Goal: Information Seeking & Learning: Learn about a topic

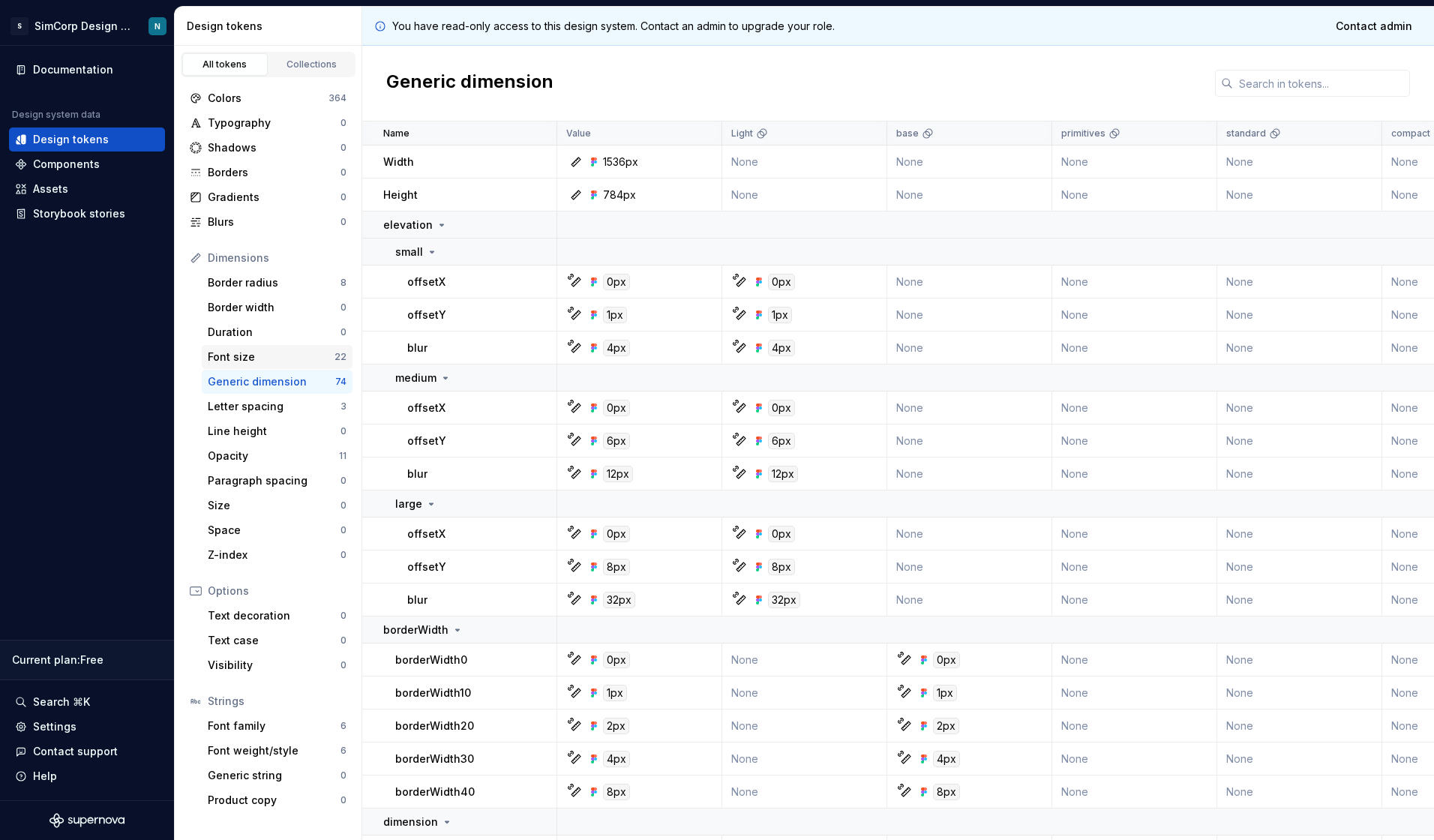
click at [214, 354] on div "Font size" at bounding box center [271, 357] width 127 height 15
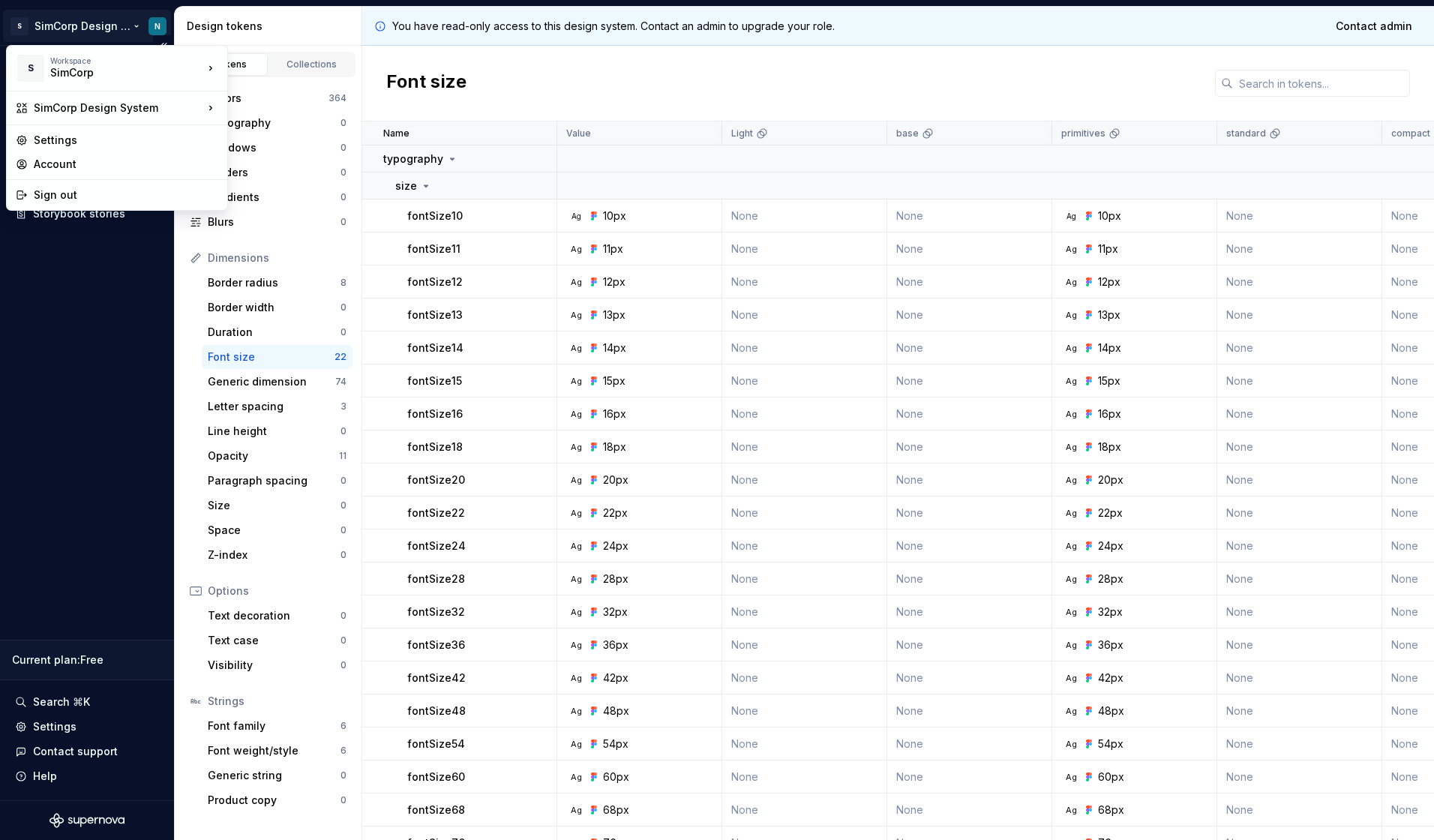
click at [109, 36] on html "S SimCorp Design System N Documentation Design system data Design tokens Compon…" at bounding box center [717, 420] width 1434 height 840
click at [154, 24] on html "S SimCorp Design System N Documentation Design system data Design tokens Compon…" at bounding box center [717, 420] width 1434 height 840
click at [45, 381] on html "S SimCorp Design System N Documentation Design system data Design tokens Compon…" at bounding box center [717, 420] width 1434 height 840
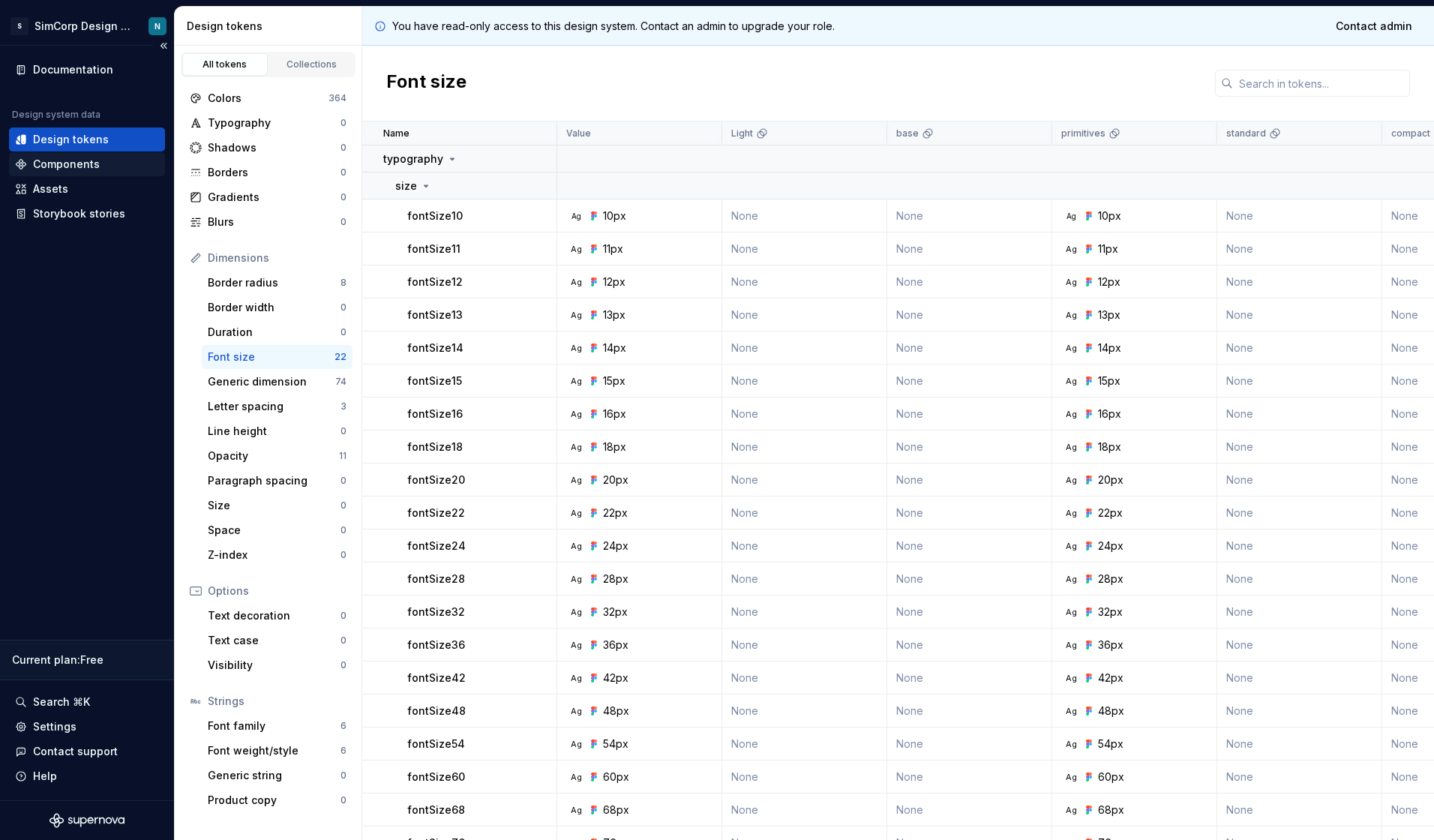
click at [65, 161] on div "Components" at bounding box center [67, 164] width 67 height 15
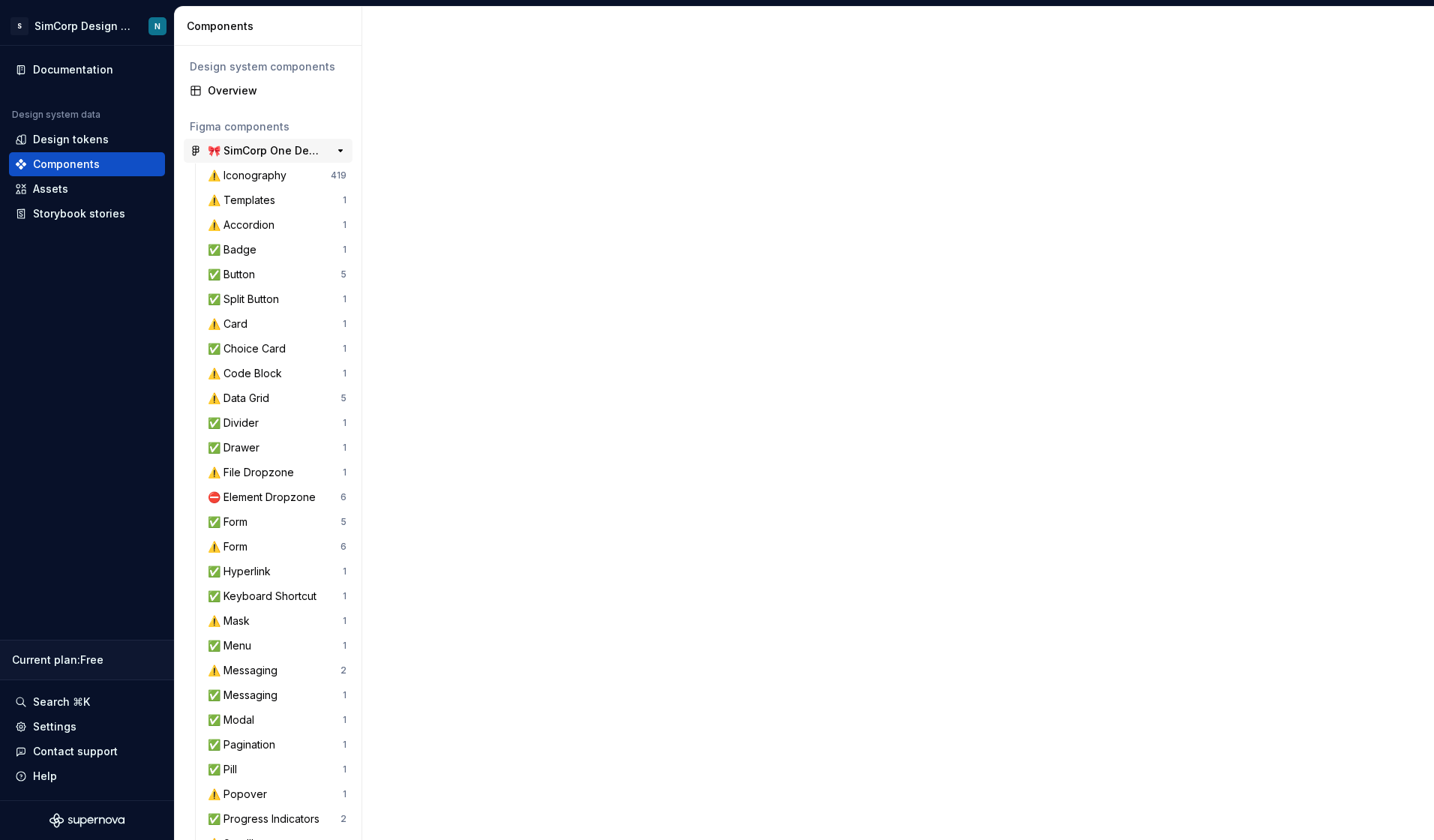
click at [270, 151] on div "🎀 SimCorp One Design Guide" at bounding box center [264, 150] width 112 height 15
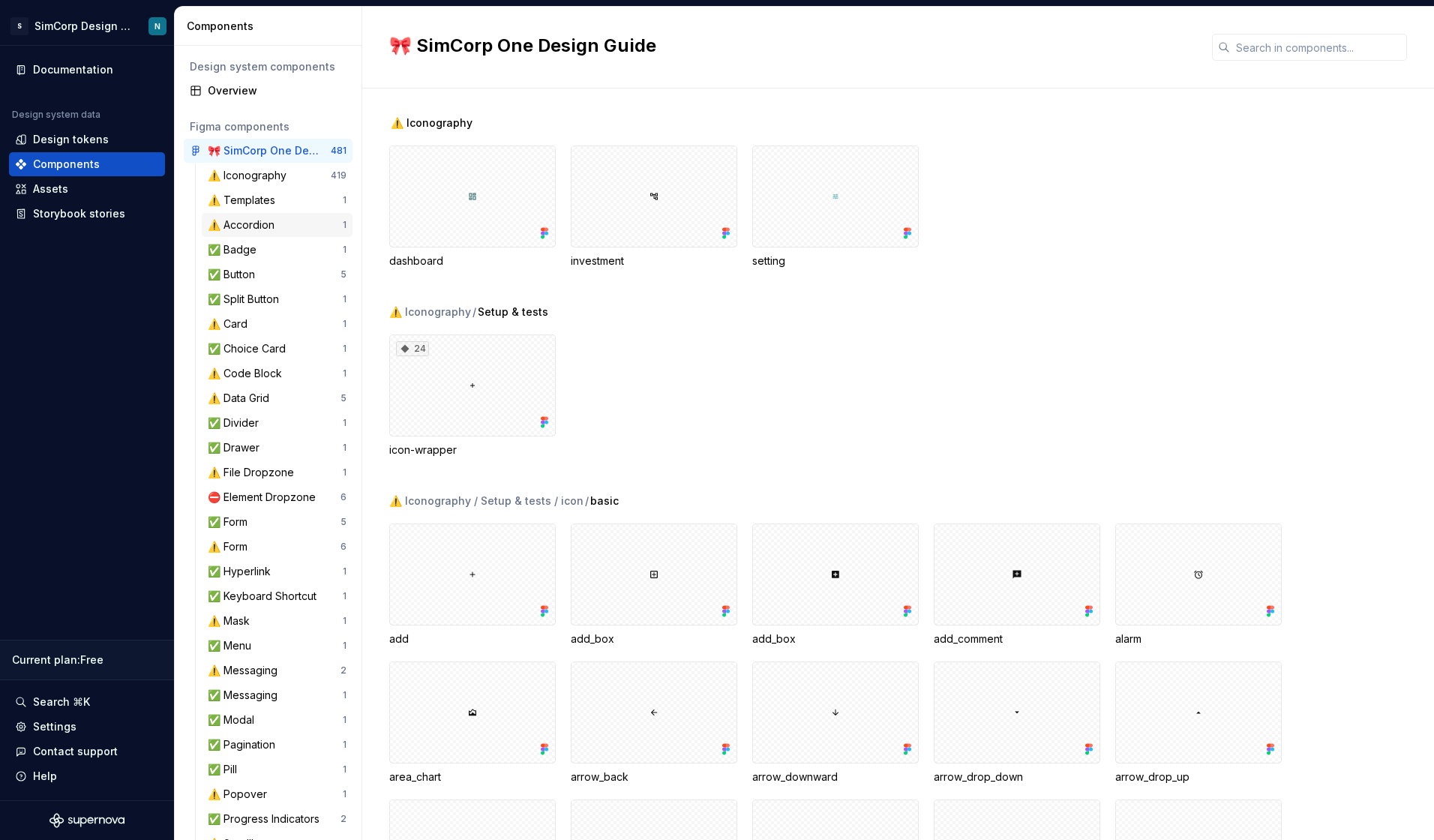
click at [253, 213] on div "⚠️ Accordion 1" at bounding box center [278, 225] width 151 height 24
